Goal: Check status: Check status

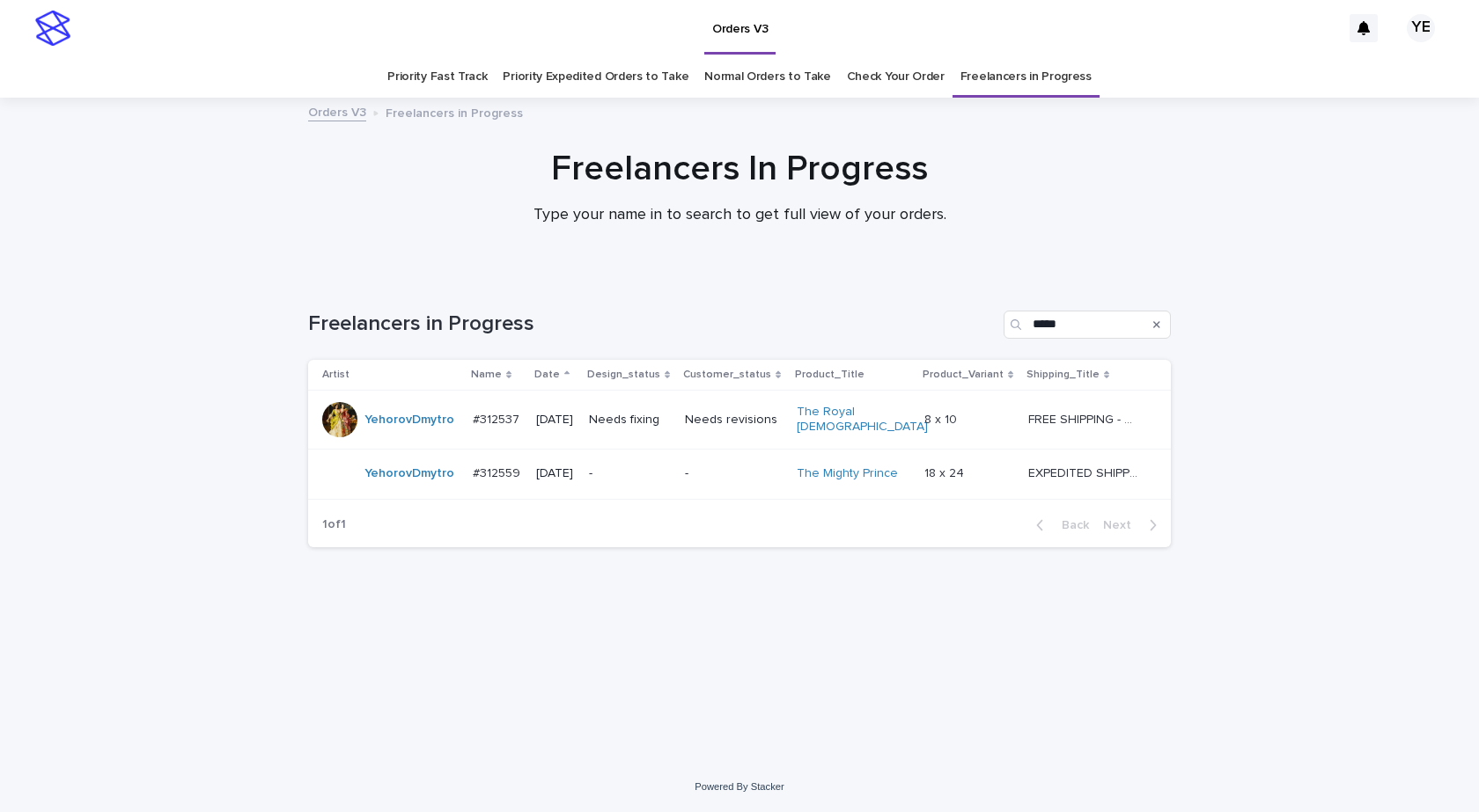
click at [208, 287] on div "Loading... Saving… Loading... Saving… Freelancers in Progress ***** Artist Name…" at bounding box center [740, 518] width 1479 height 486
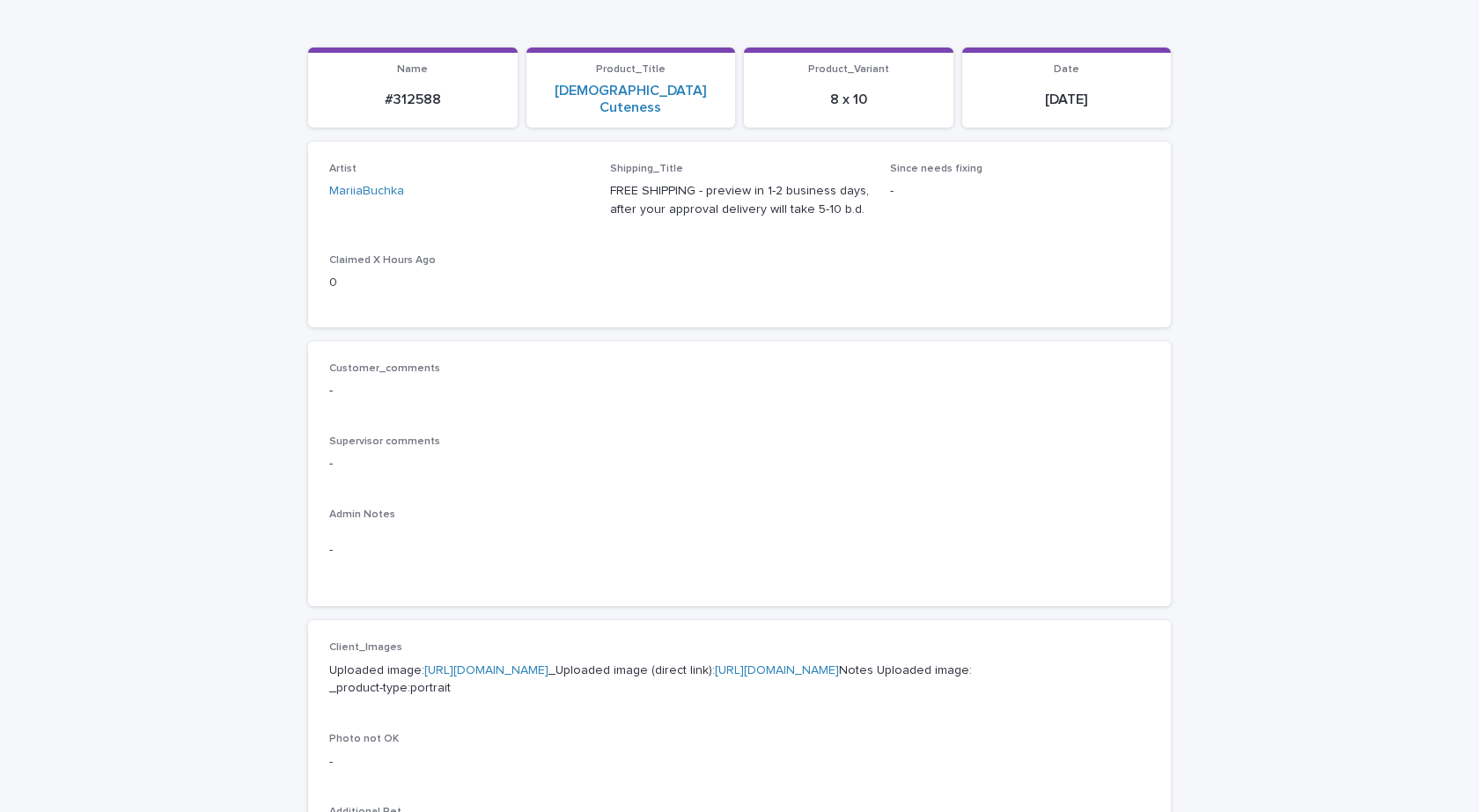
scroll to position [3, 0]
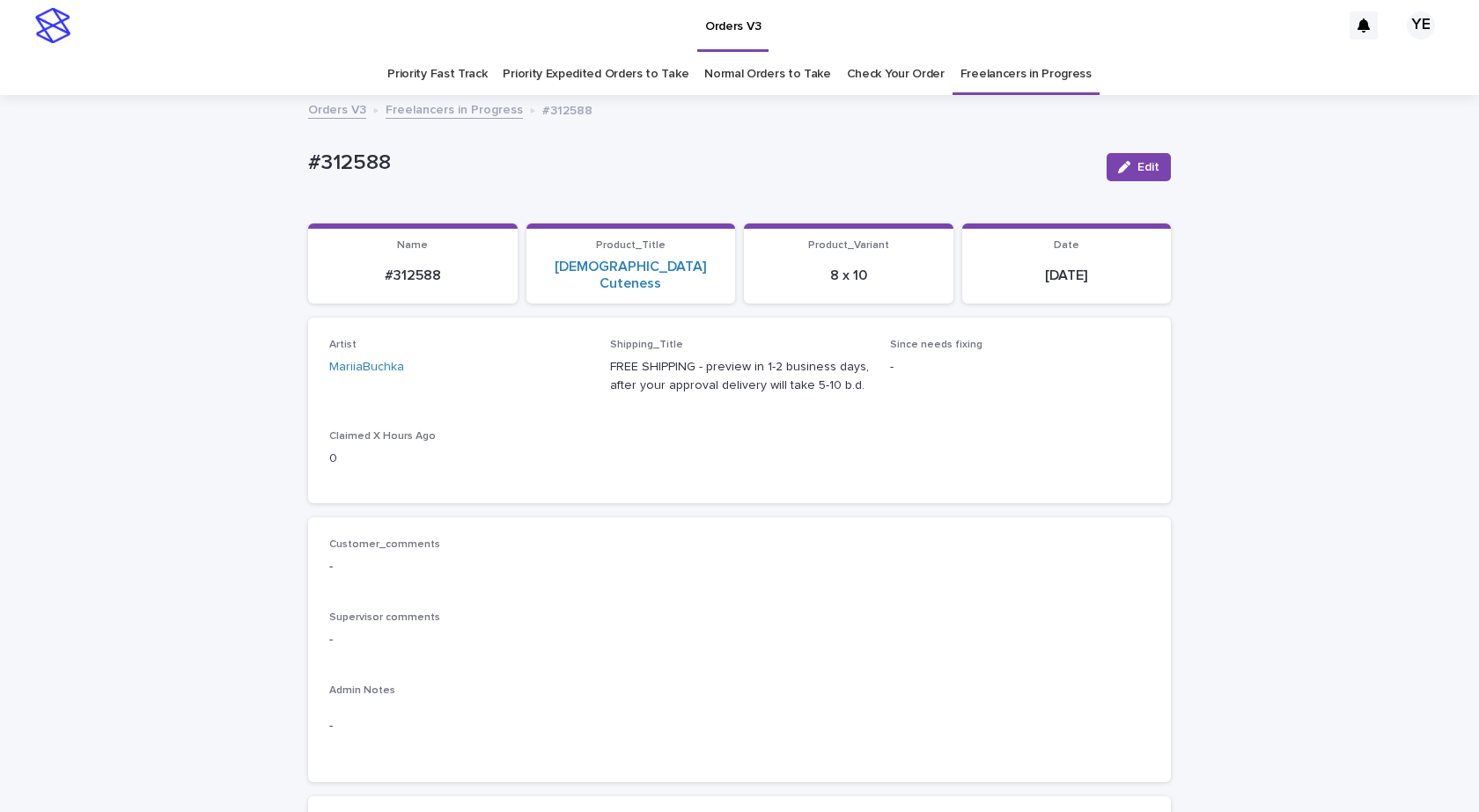
click at [447, 110] on link "Freelancers in Progress" at bounding box center [453, 108] width 137 height 20
